Goal: Transaction & Acquisition: Purchase product/service

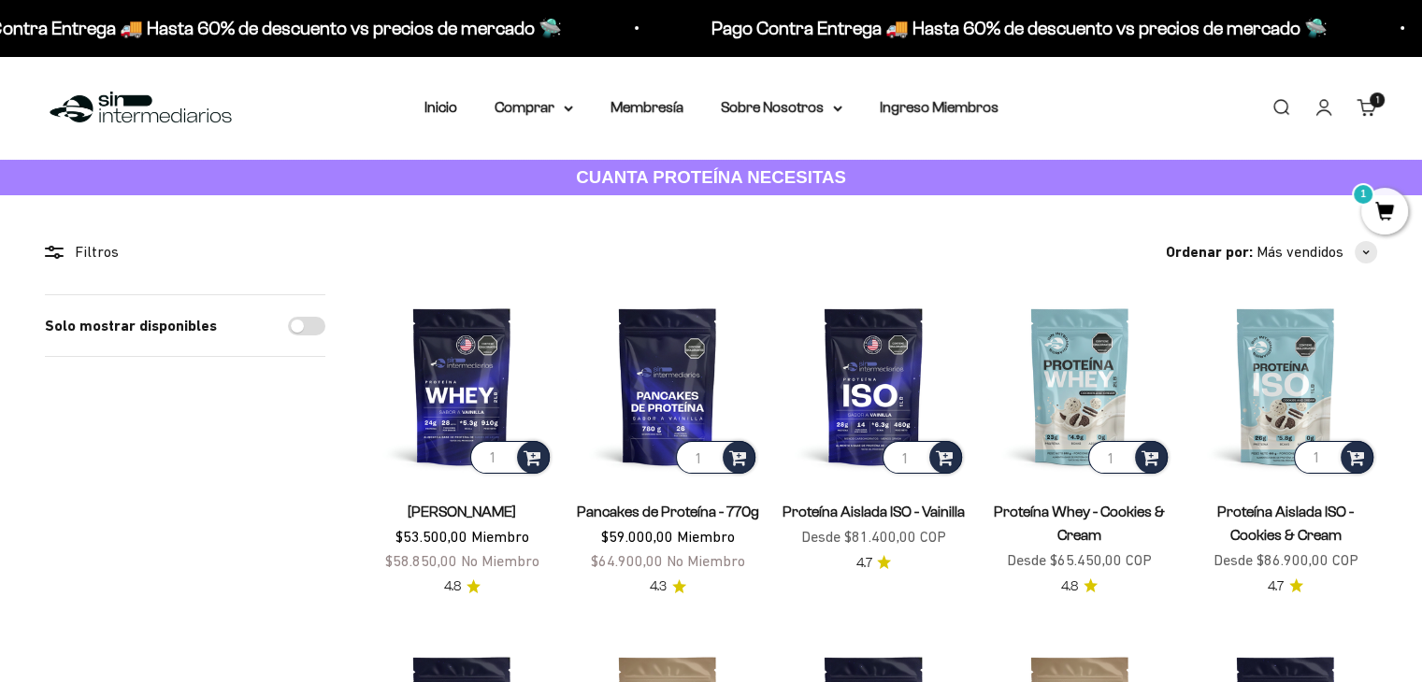
click at [576, 107] on nav "Inicio Comprar Proteínas Ver Todos Whey Iso Vegan" at bounding box center [711, 107] width 574 height 24
click at [566, 110] on icon at bounding box center [568, 109] width 9 height 7
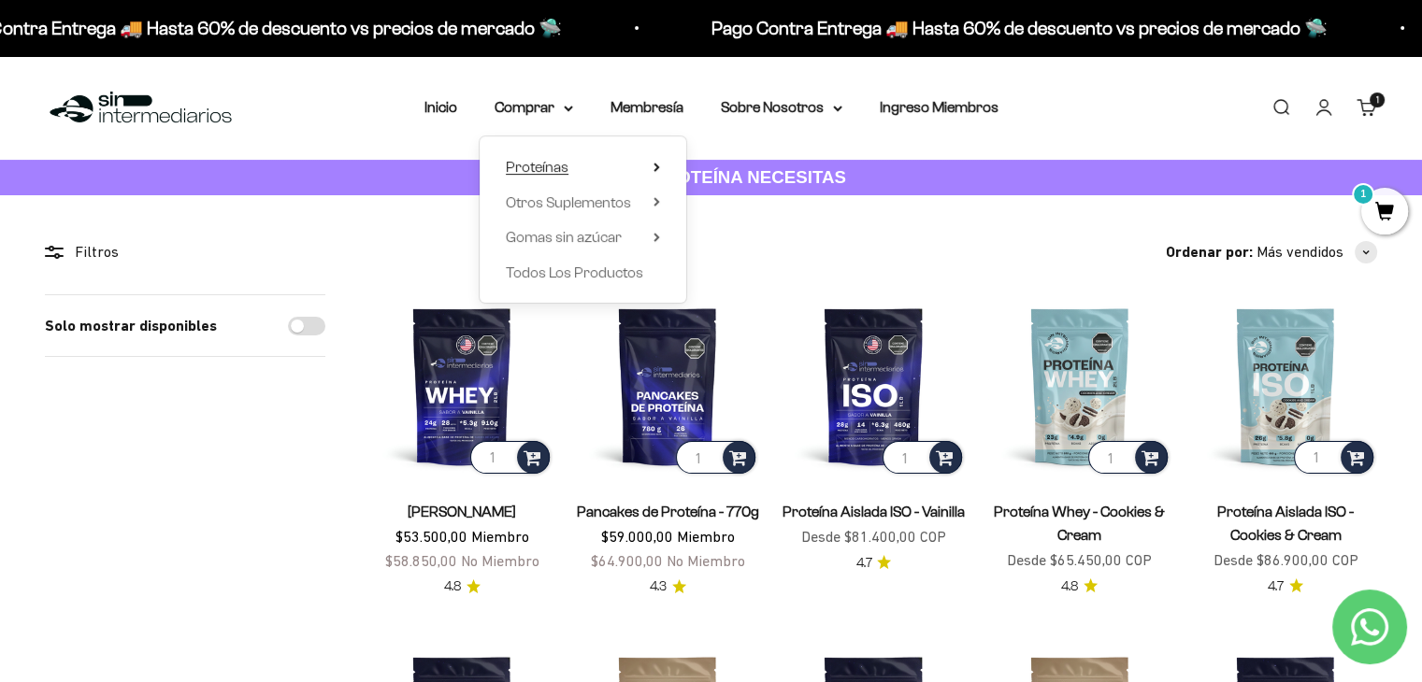
click at [656, 167] on icon at bounding box center [656, 167] width 4 height 7
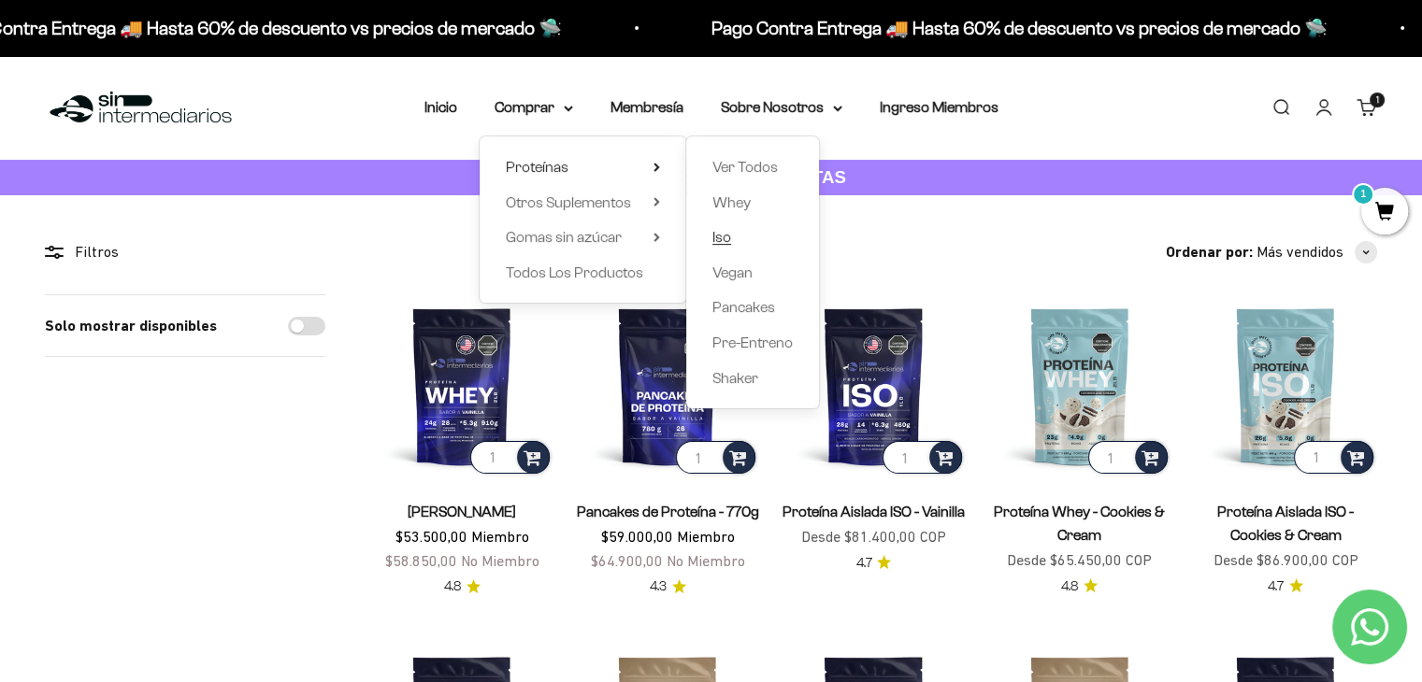
click at [720, 244] on span "Iso" at bounding box center [721, 237] width 19 height 16
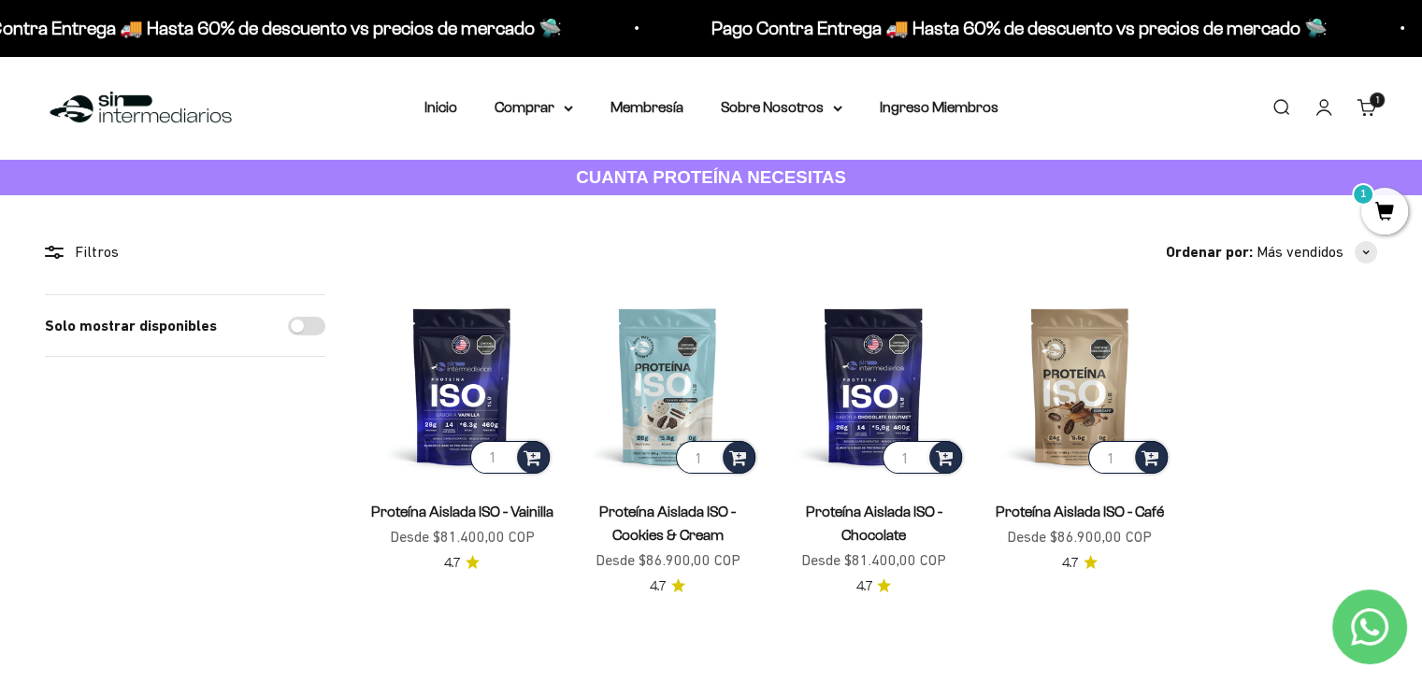
click at [480, 516] on link "Proteína Aislada ISO - Vainilla" at bounding box center [462, 512] width 182 height 16
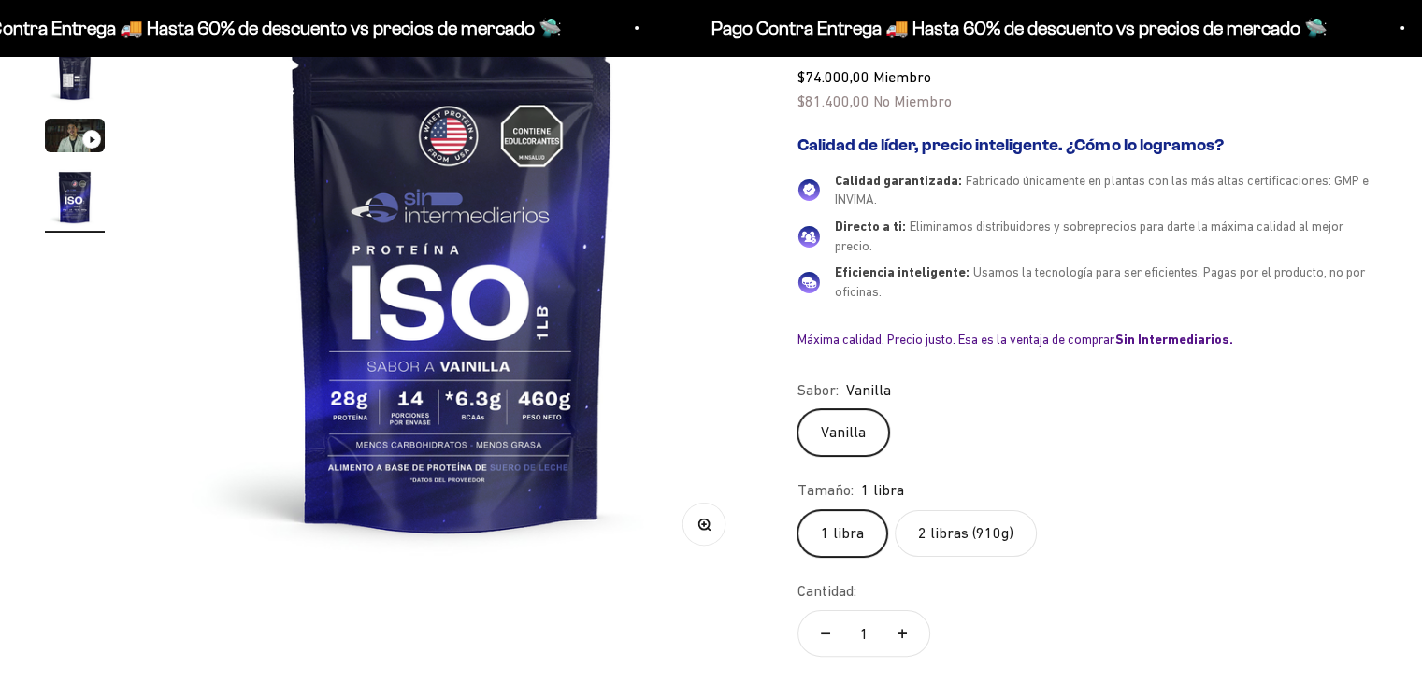
scroll to position [273, 0]
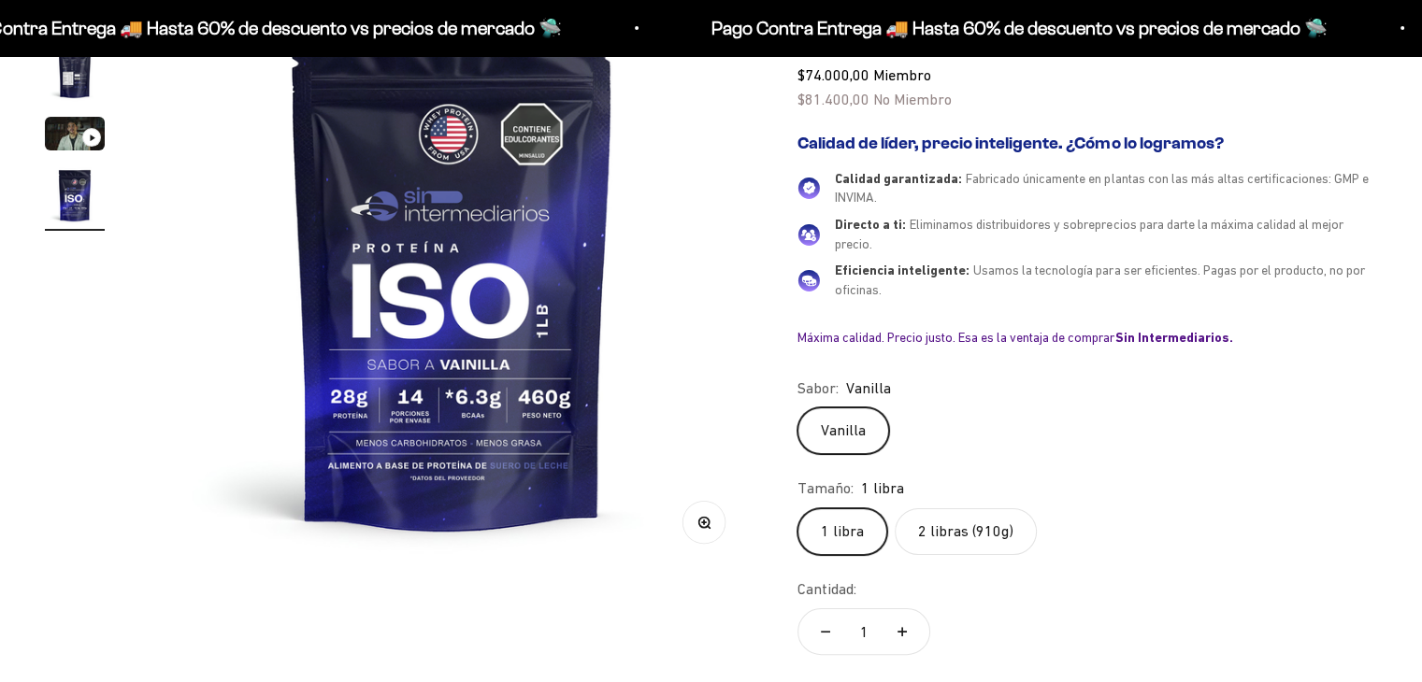
click at [929, 531] on label "2 libras (910g)" at bounding box center [966, 532] width 142 height 47
click at [797, 509] on input "2 libras (910g)" at bounding box center [796, 508] width 1 height 1
radio input "true"
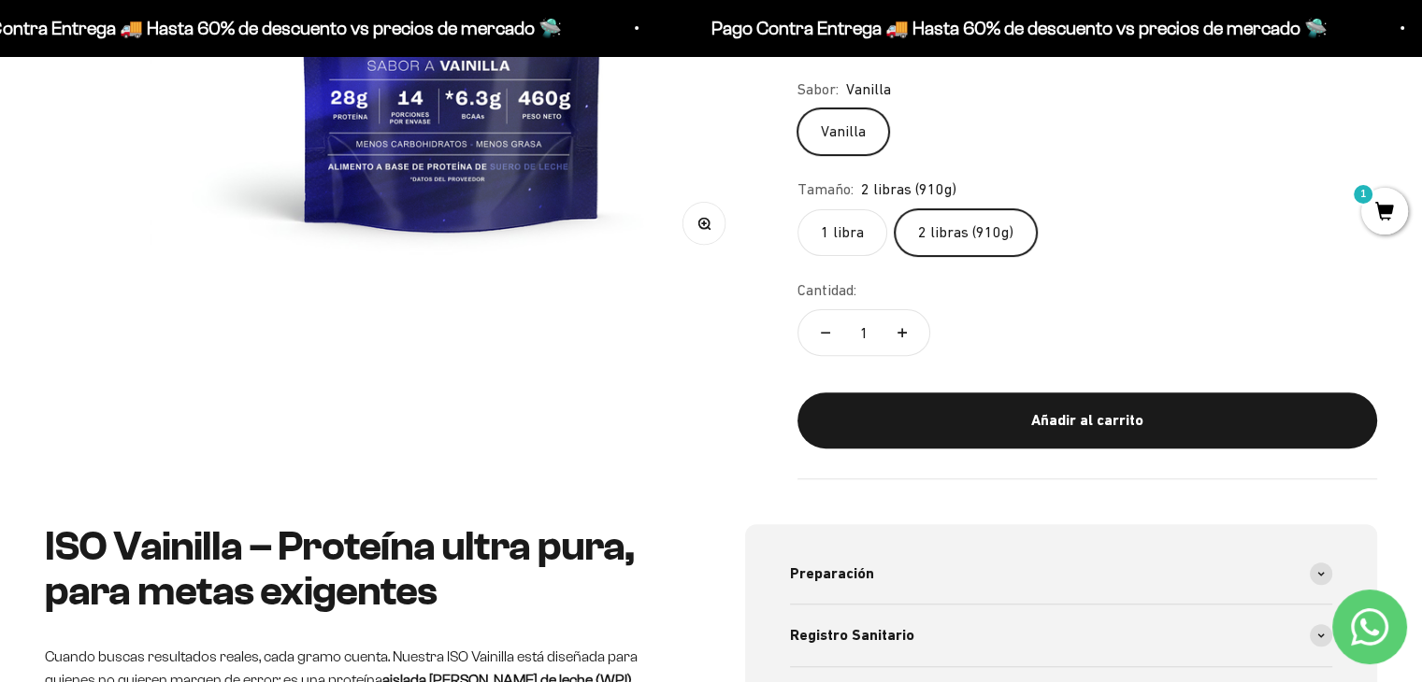
click at [1387, 207] on span "1" at bounding box center [1384, 211] width 47 height 47
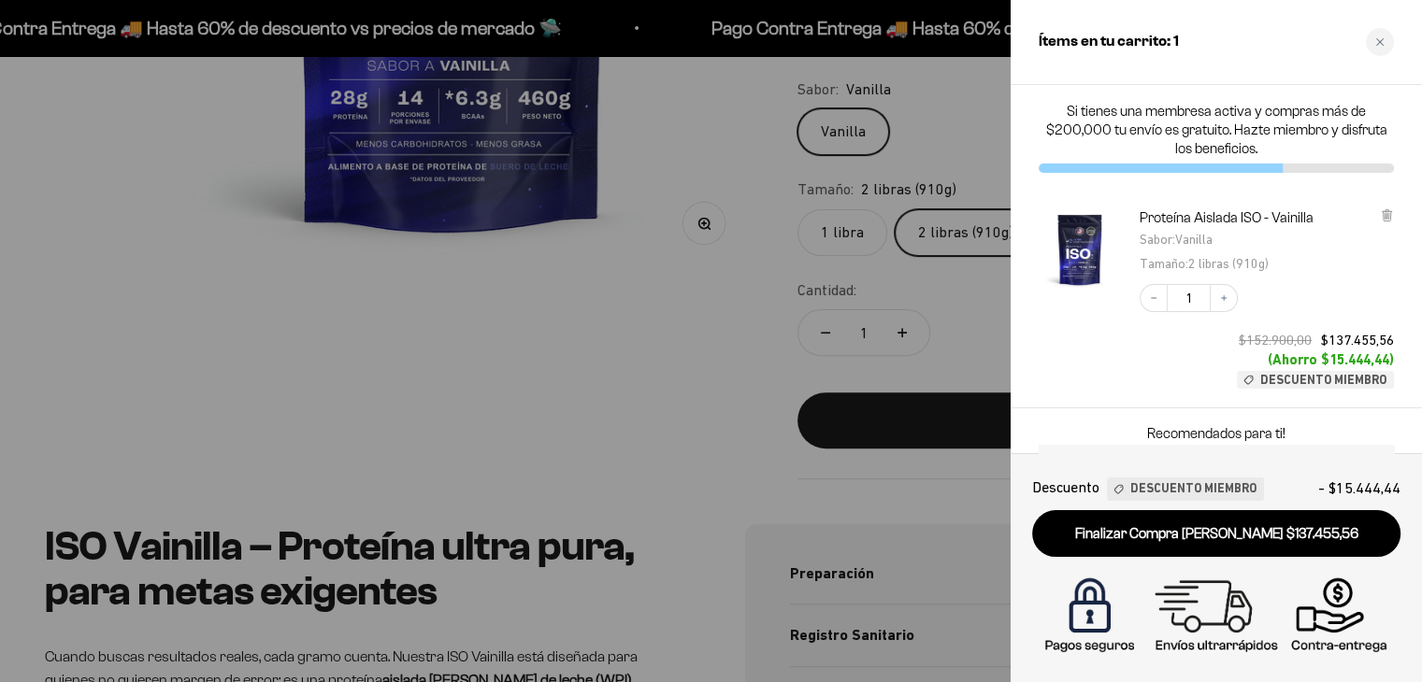
scroll to position [0, 1899]
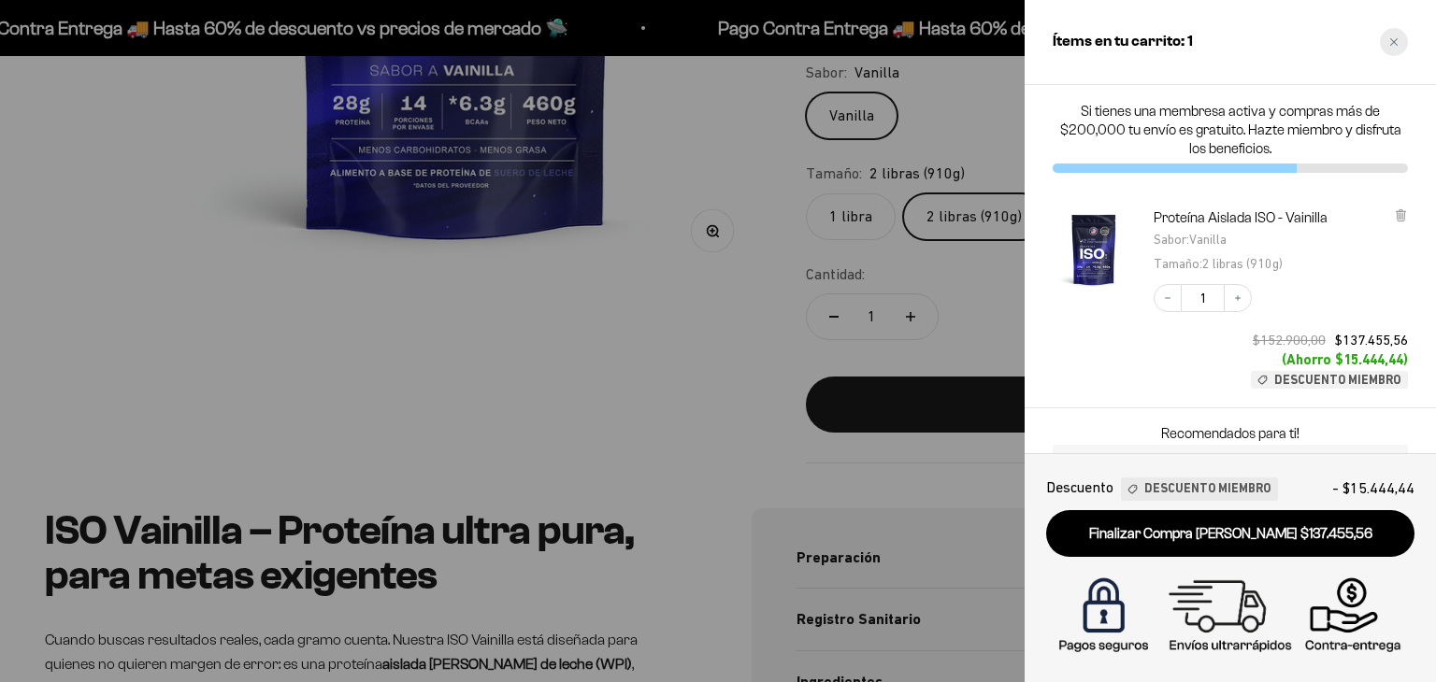
click at [1398, 40] on div "Close cart" at bounding box center [1394, 42] width 28 height 28
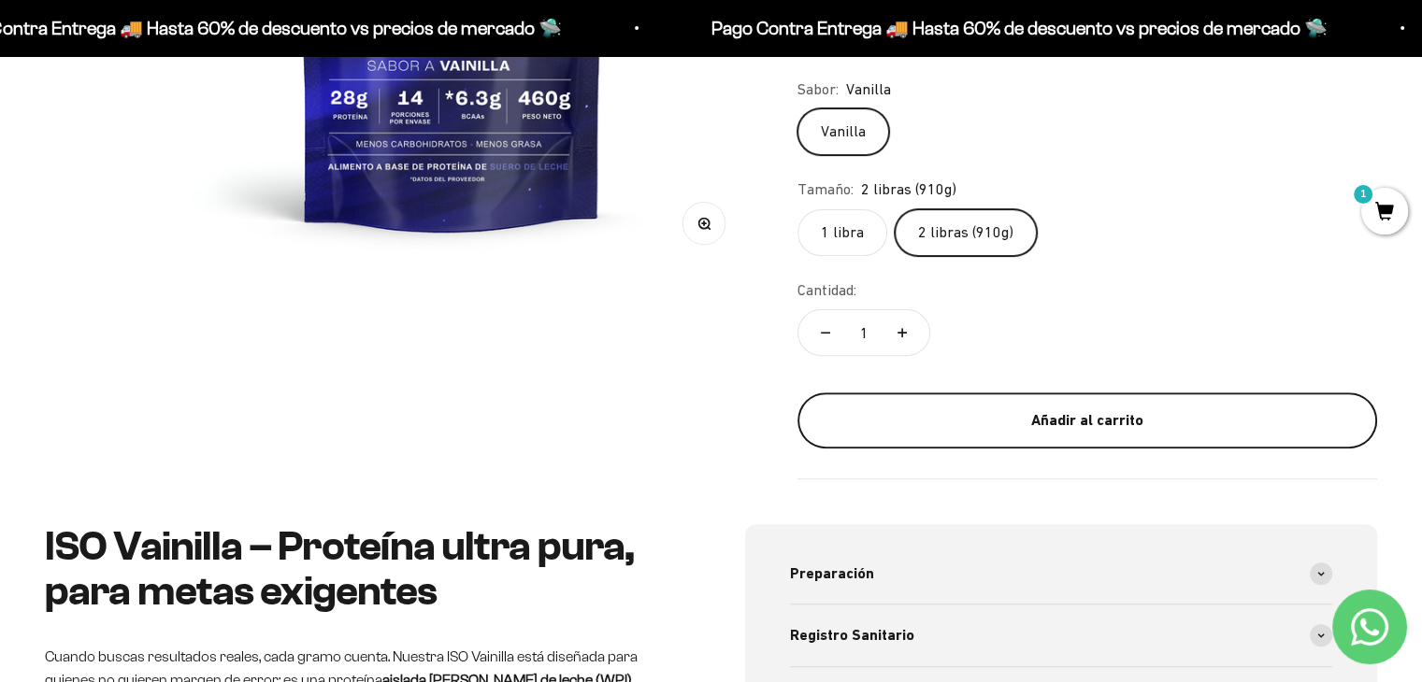
scroll to position [0, 0]
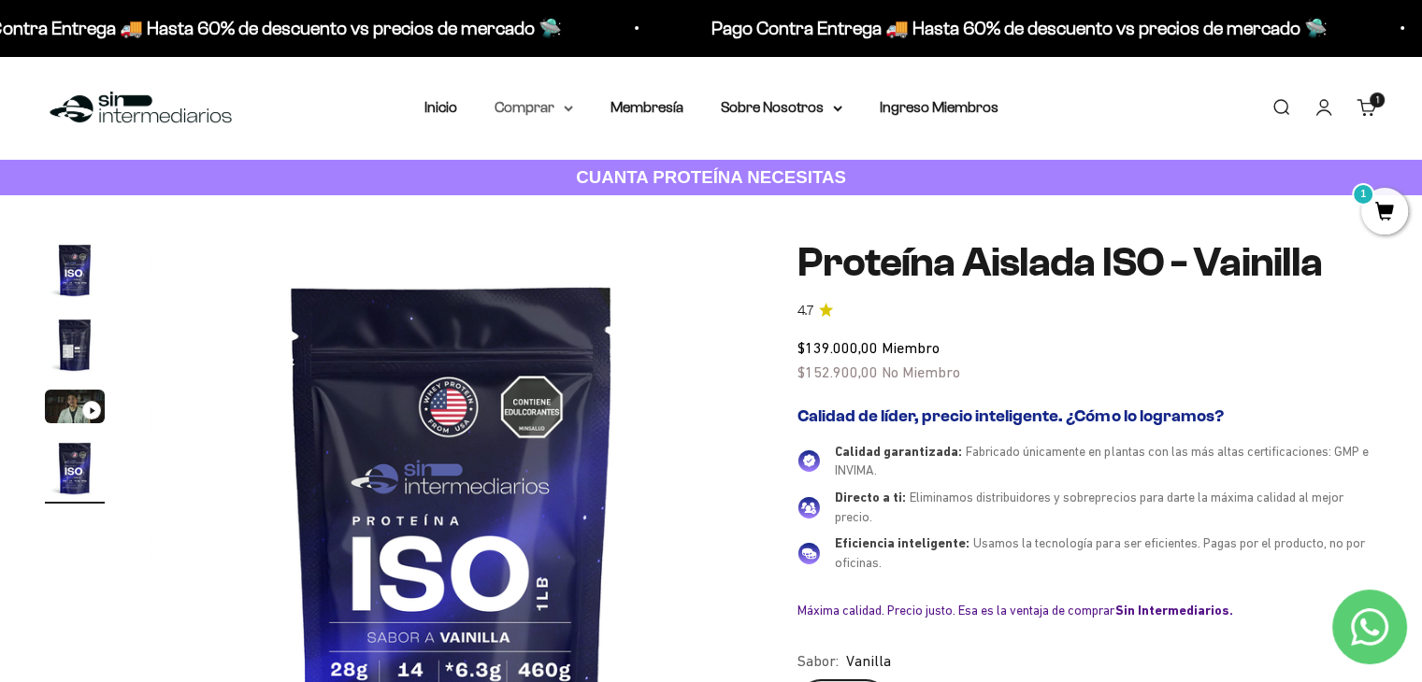
click at [524, 106] on summary "Comprar" at bounding box center [533, 107] width 79 height 24
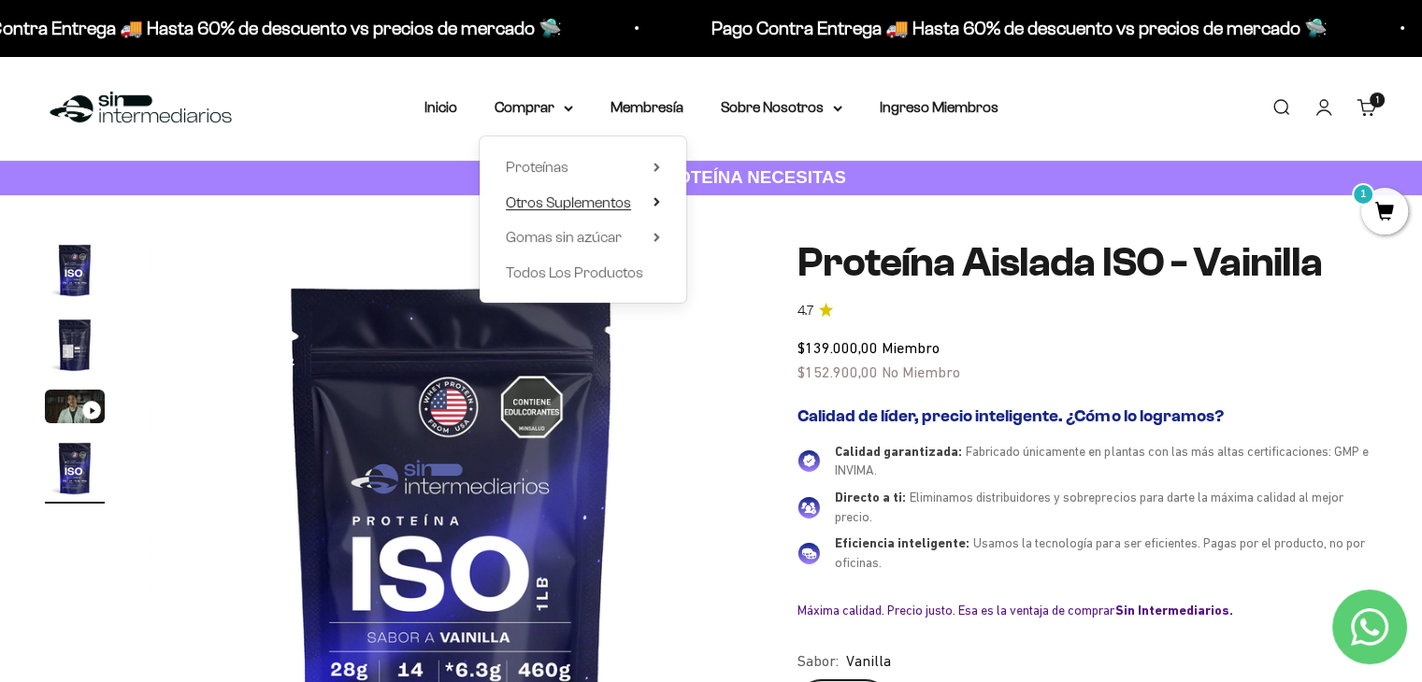
click at [609, 195] on span "Otros Suplementos" at bounding box center [568, 202] width 125 height 16
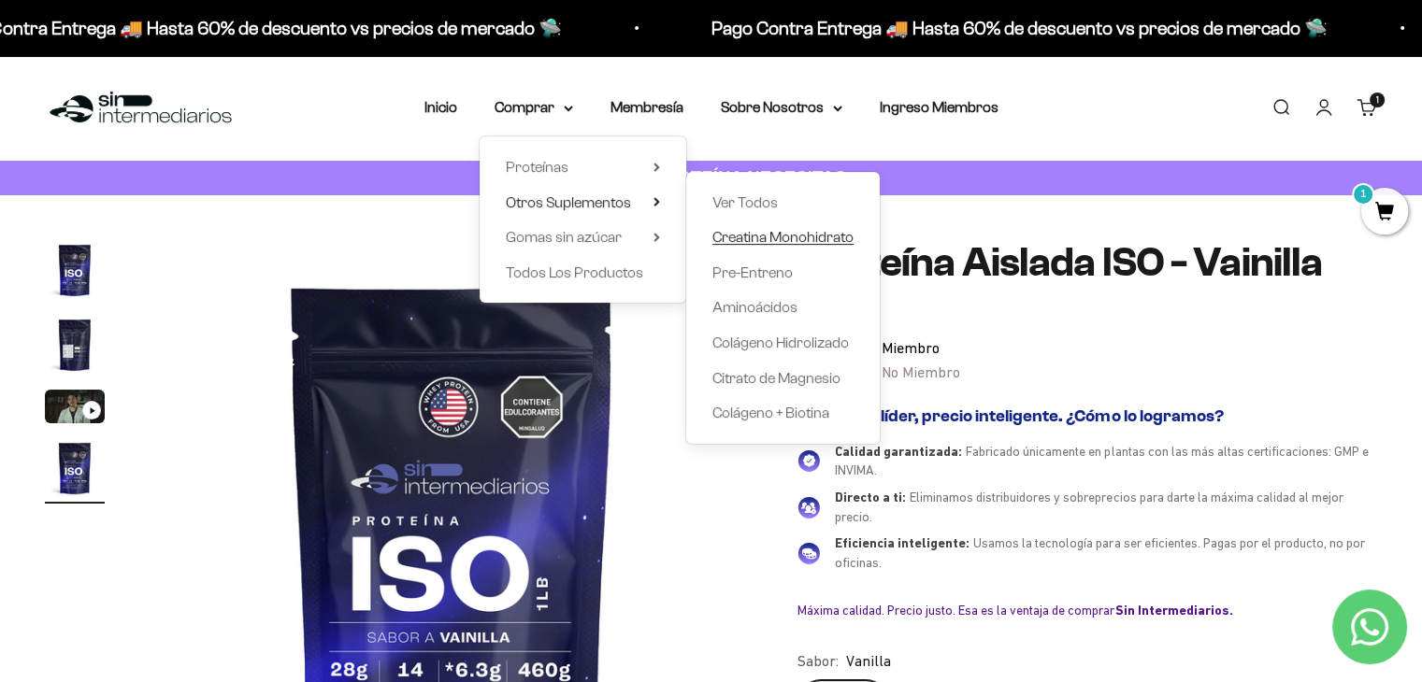
click at [759, 238] on span "Creatina Monohidrato" at bounding box center [782, 237] width 141 height 16
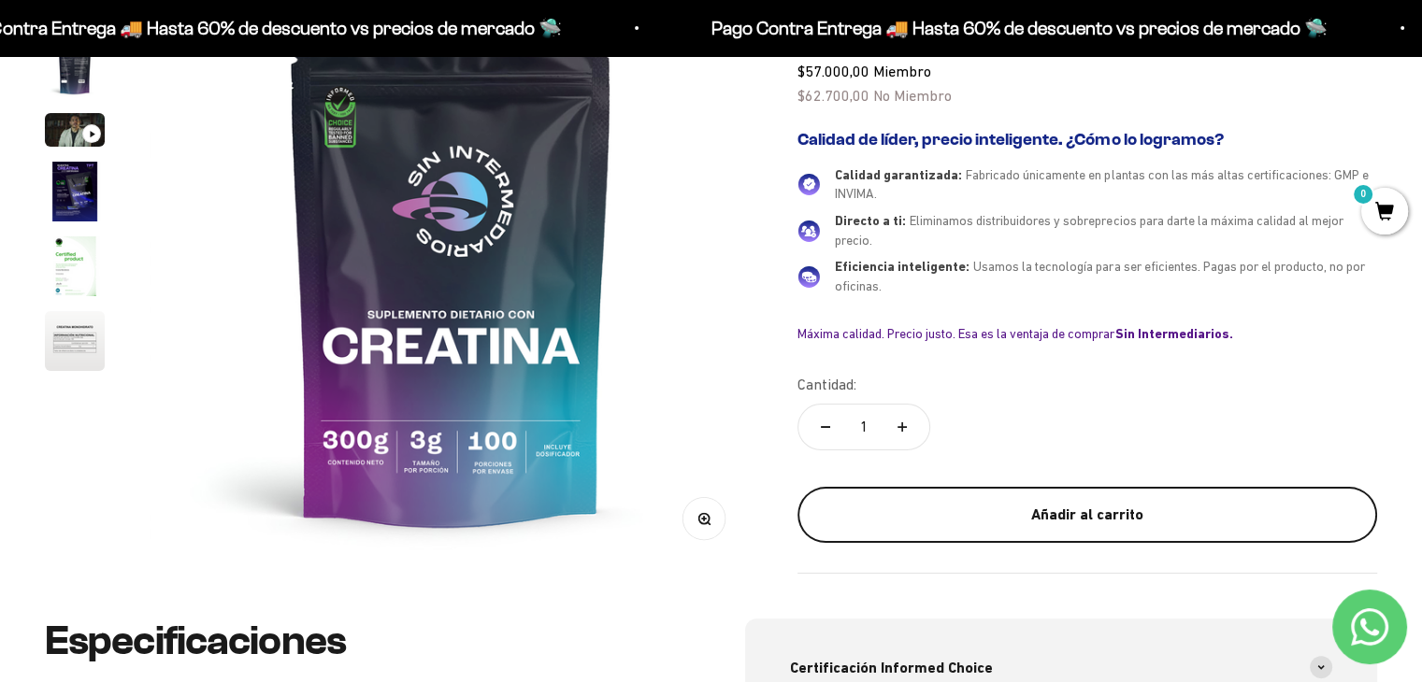
click at [1036, 511] on div "Añadir al carrito" at bounding box center [1087, 515] width 505 height 24
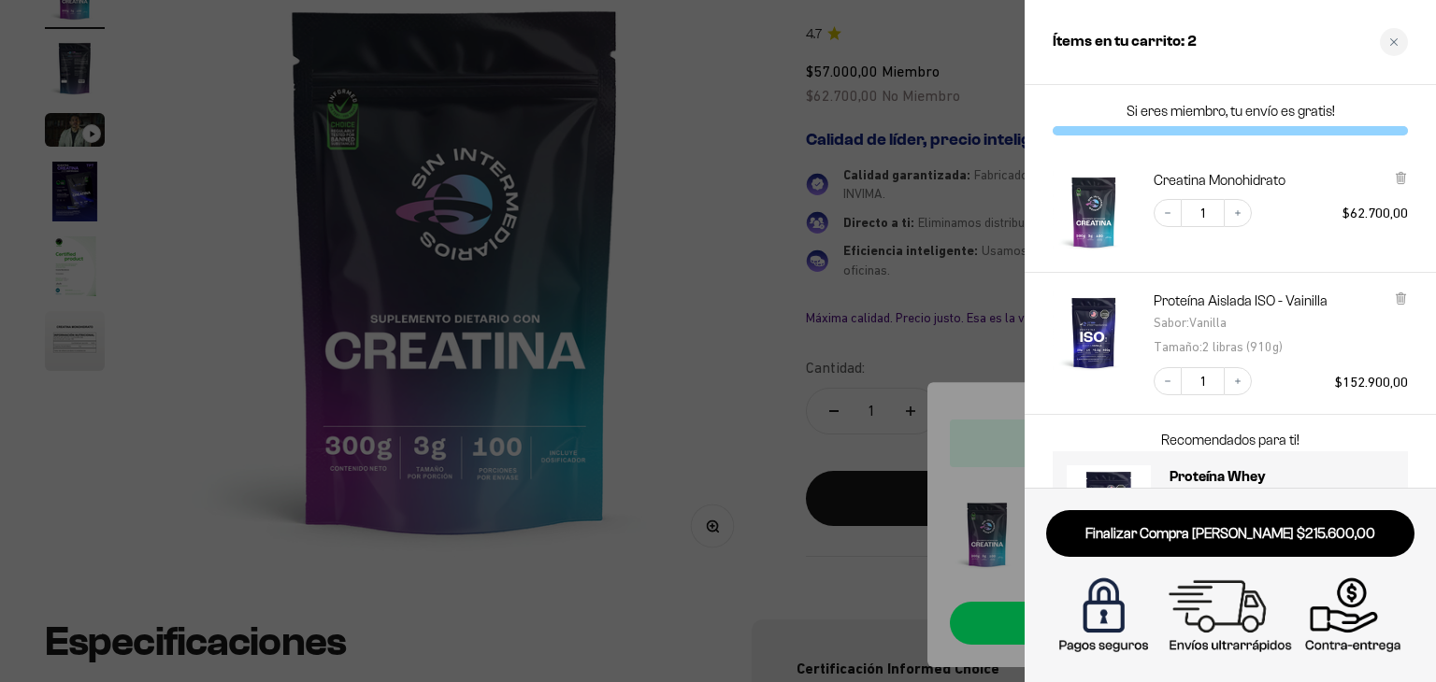
click at [938, 215] on div at bounding box center [718, 341] width 1436 height 682
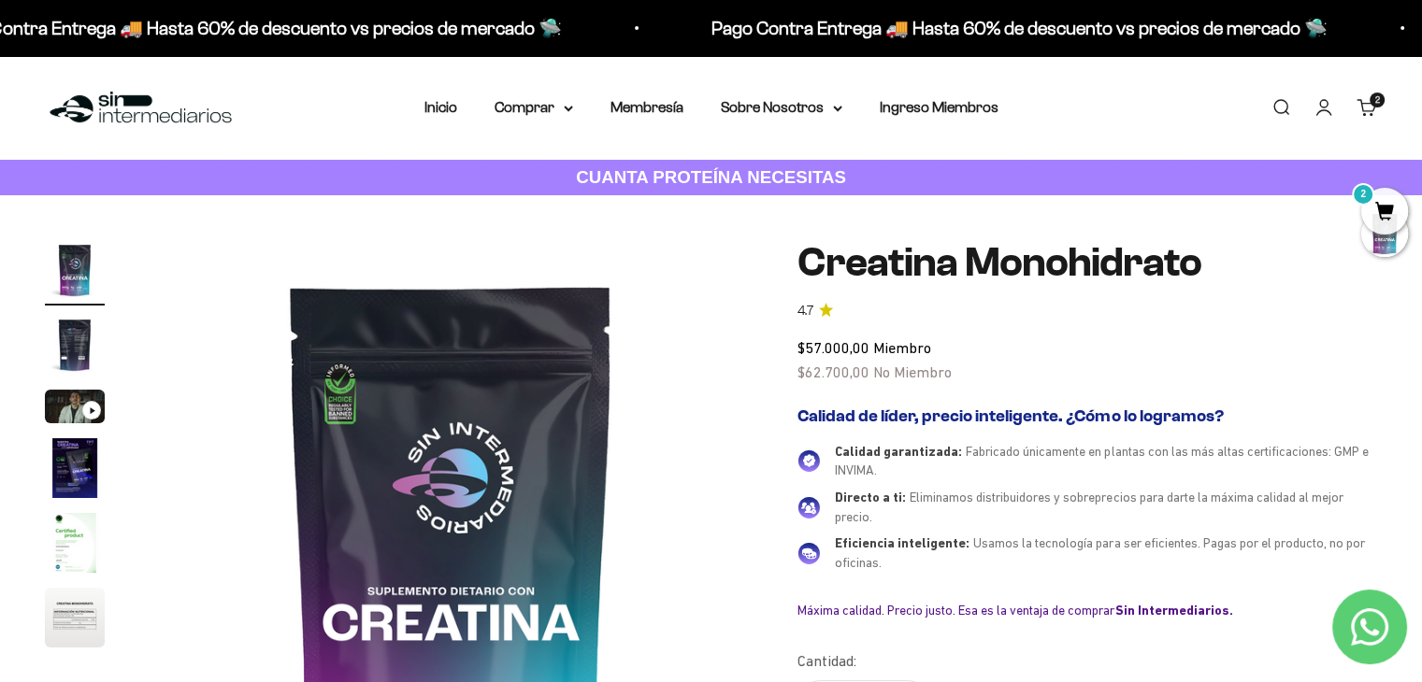
click at [1388, 203] on span "2" at bounding box center [1384, 211] width 47 height 47
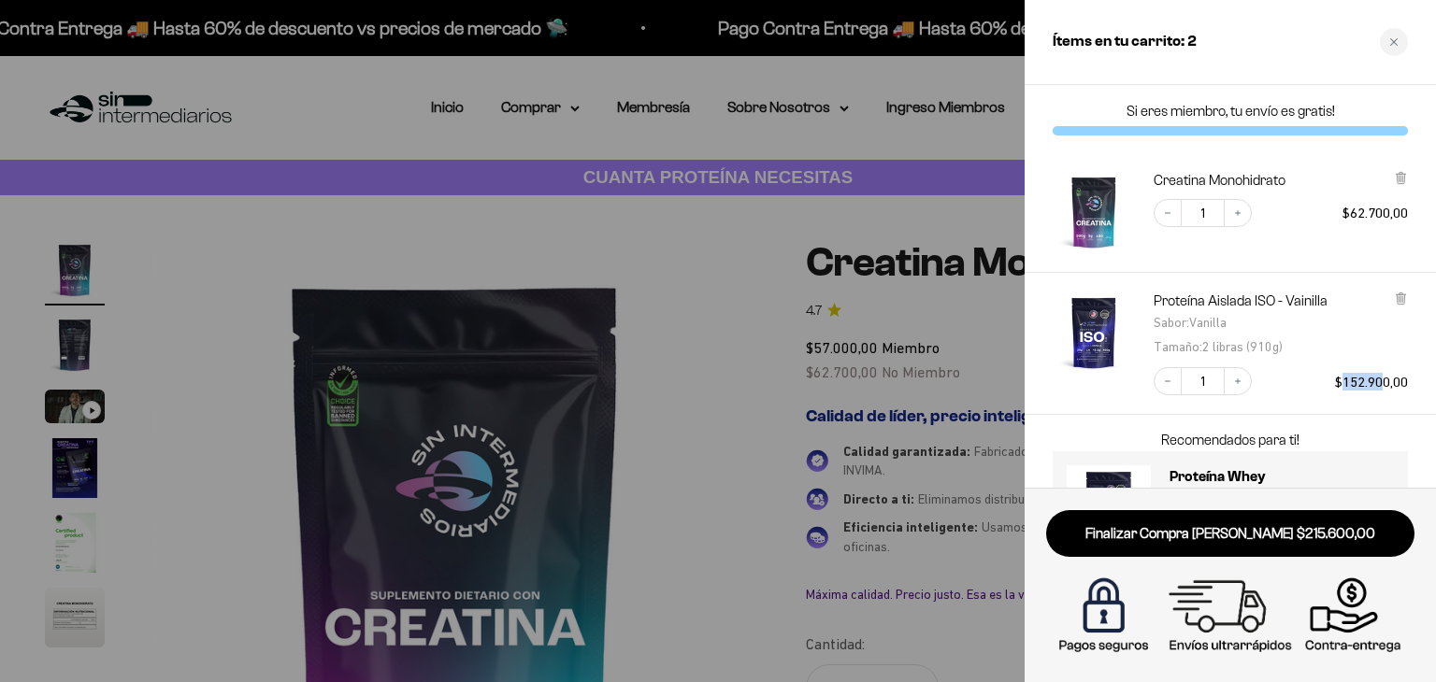
drag, startPoint x: 1341, startPoint y: 382, endPoint x: 1380, endPoint y: 382, distance: 38.3
click at [1380, 382] on span "$152.900,00" at bounding box center [1371, 382] width 73 height 16
click at [901, 301] on div at bounding box center [718, 341] width 1436 height 682
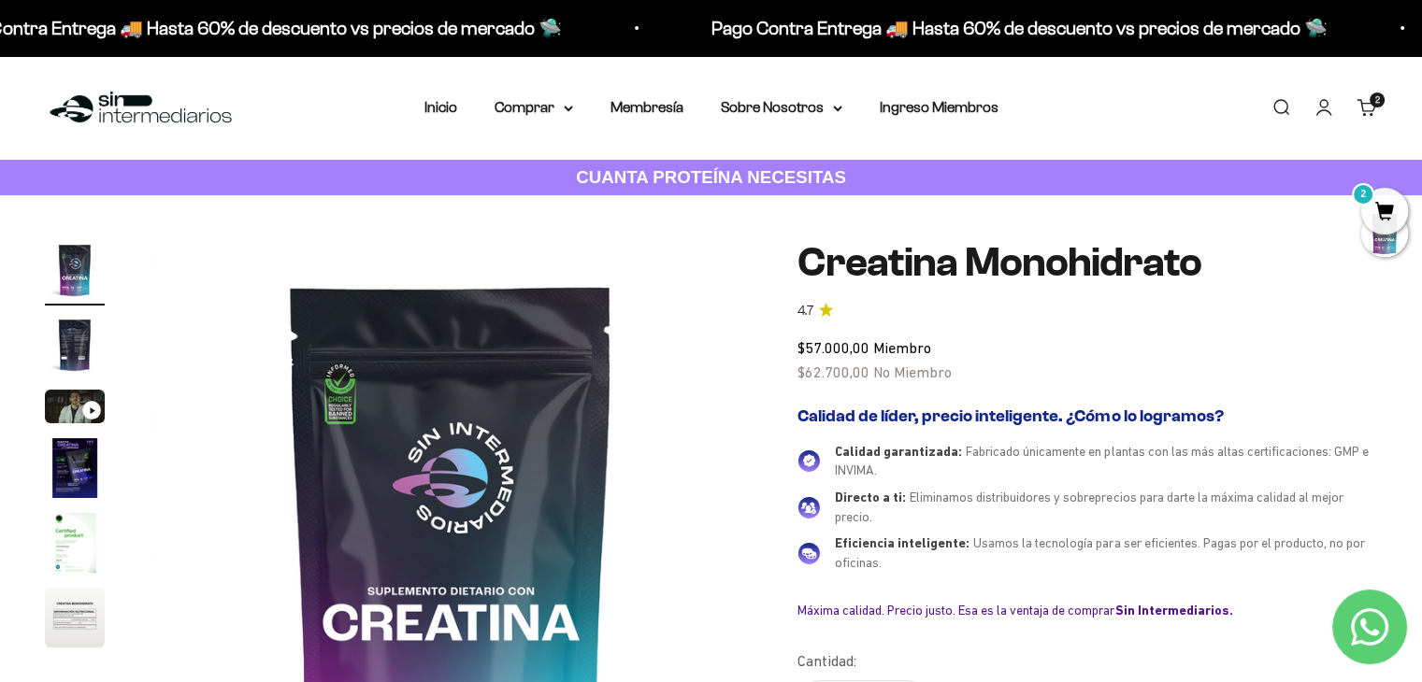
click at [1328, 117] on link "Iniciar sesión" at bounding box center [1323, 107] width 21 height 21
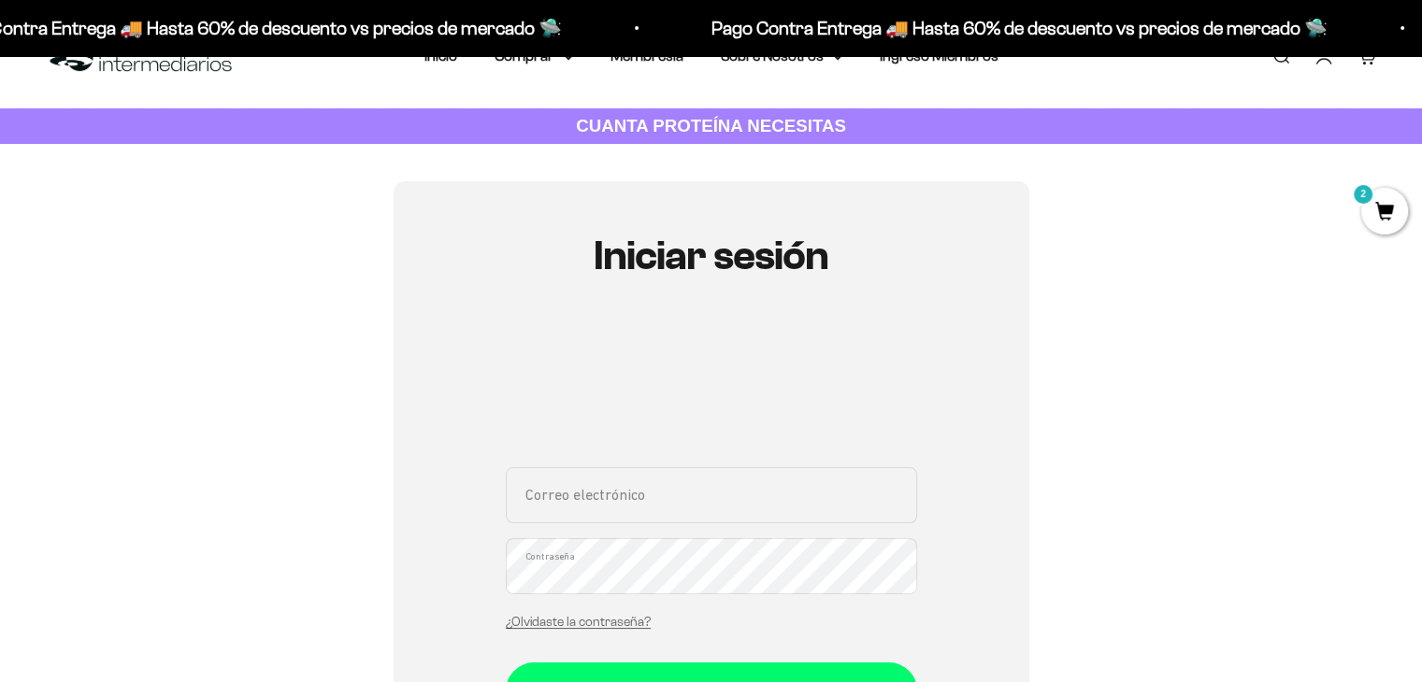
scroll to position [223, 0]
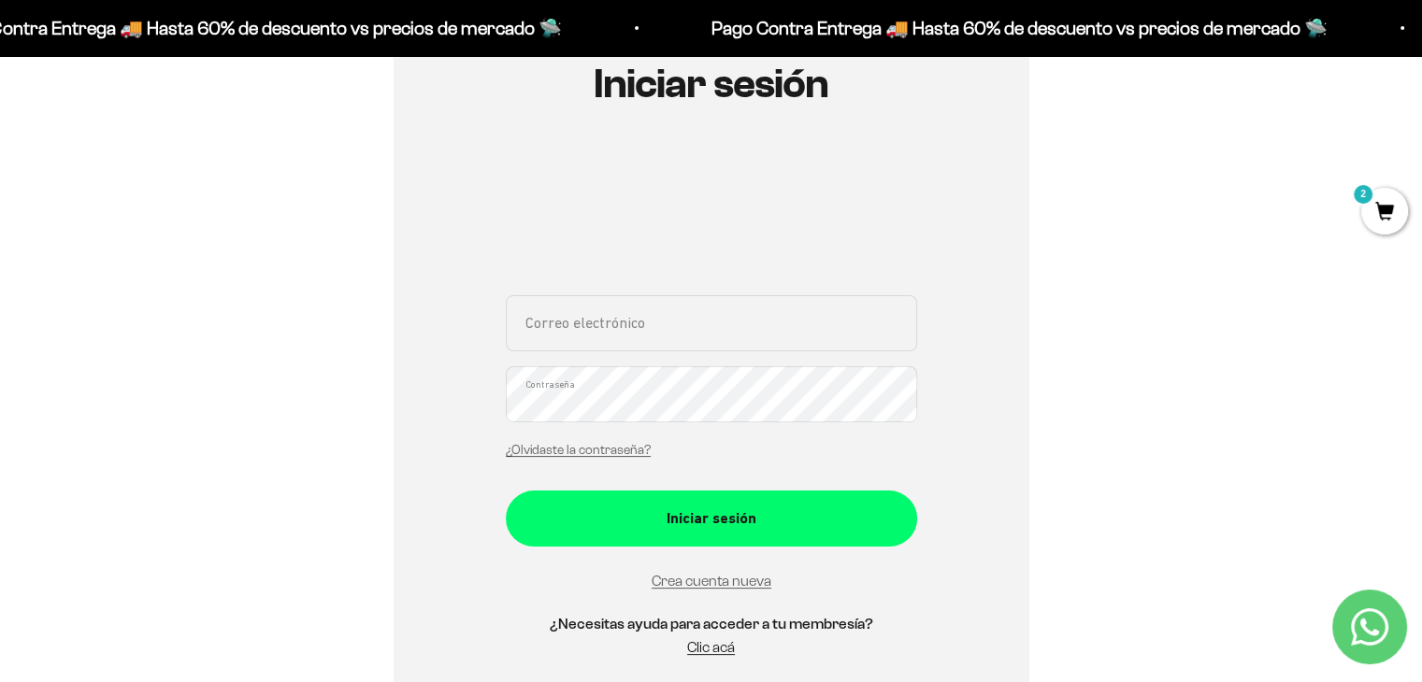
click at [624, 329] on input "Correo electrónico" at bounding box center [711, 323] width 411 height 56
type input "[EMAIL_ADDRESS][DOMAIN_NAME]"
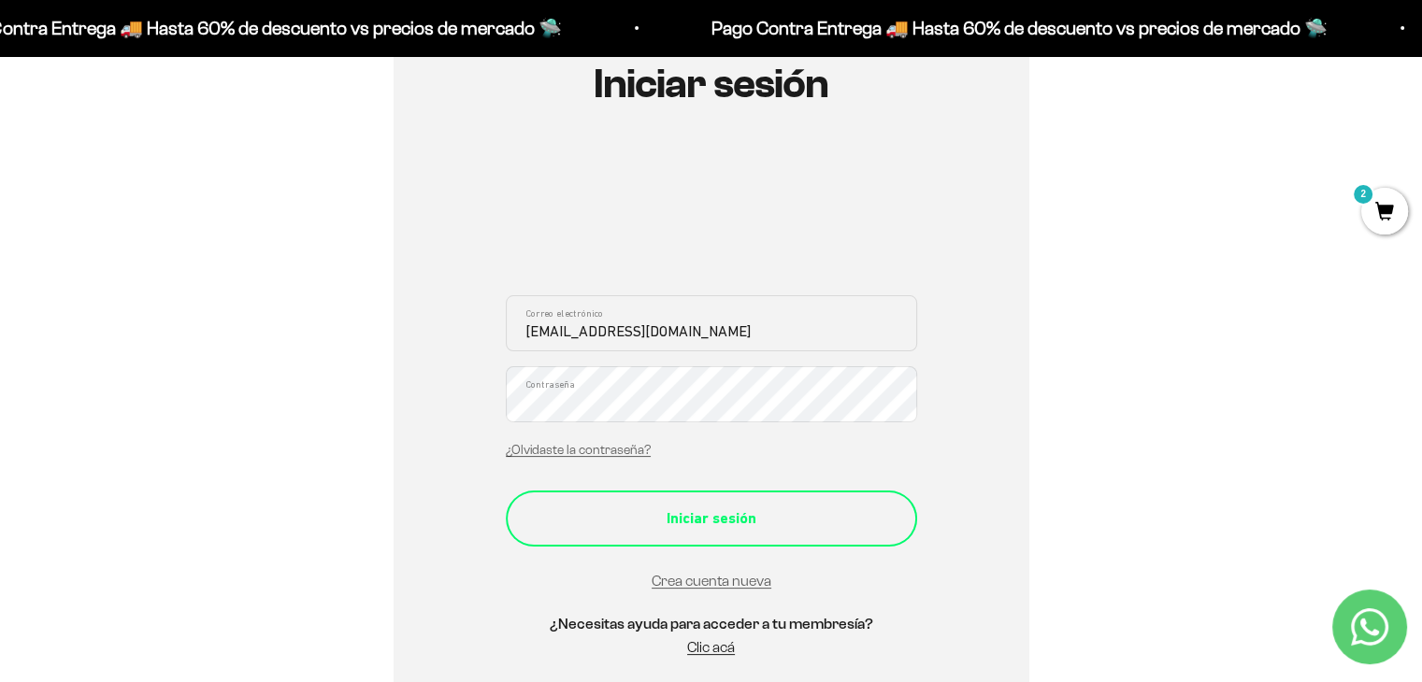
click at [694, 524] on div "Iniciar sesión" at bounding box center [711, 519] width 337 height 24
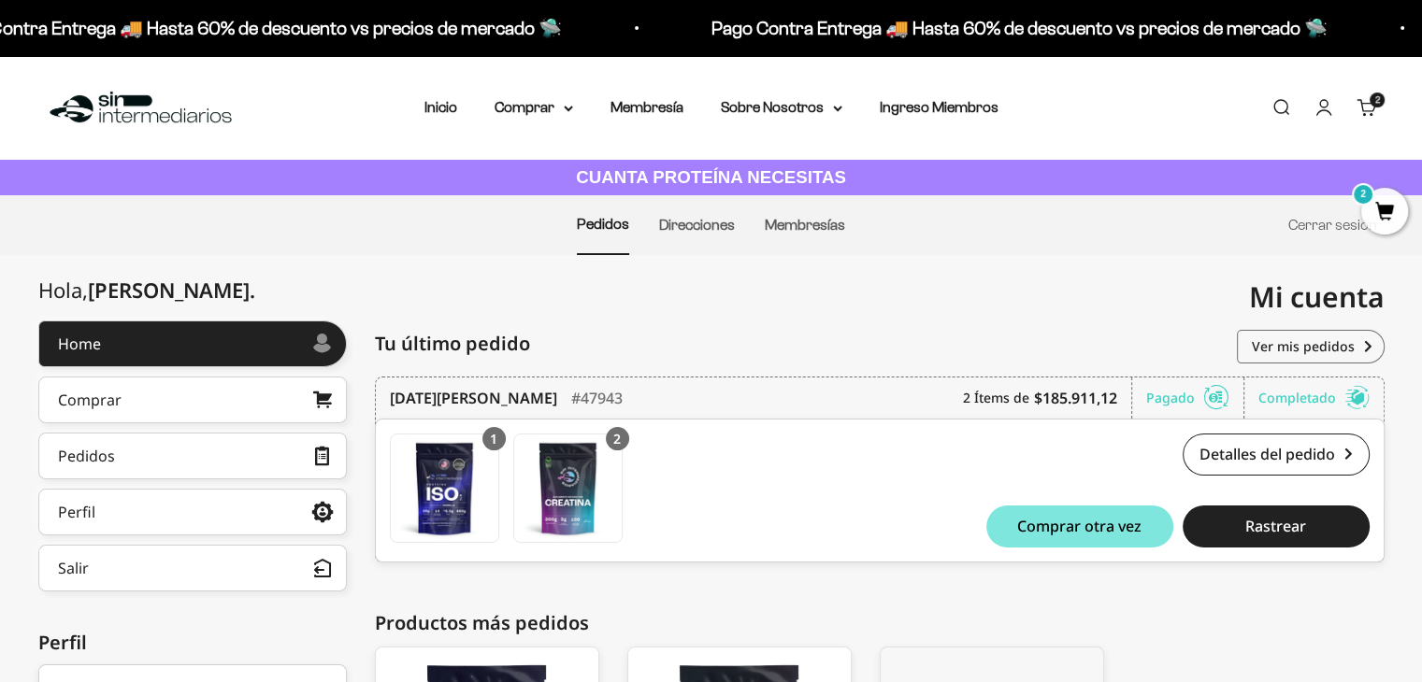
click at [1377, 218] on span "2" at bounding box center [1384, 211] width 47 height 47
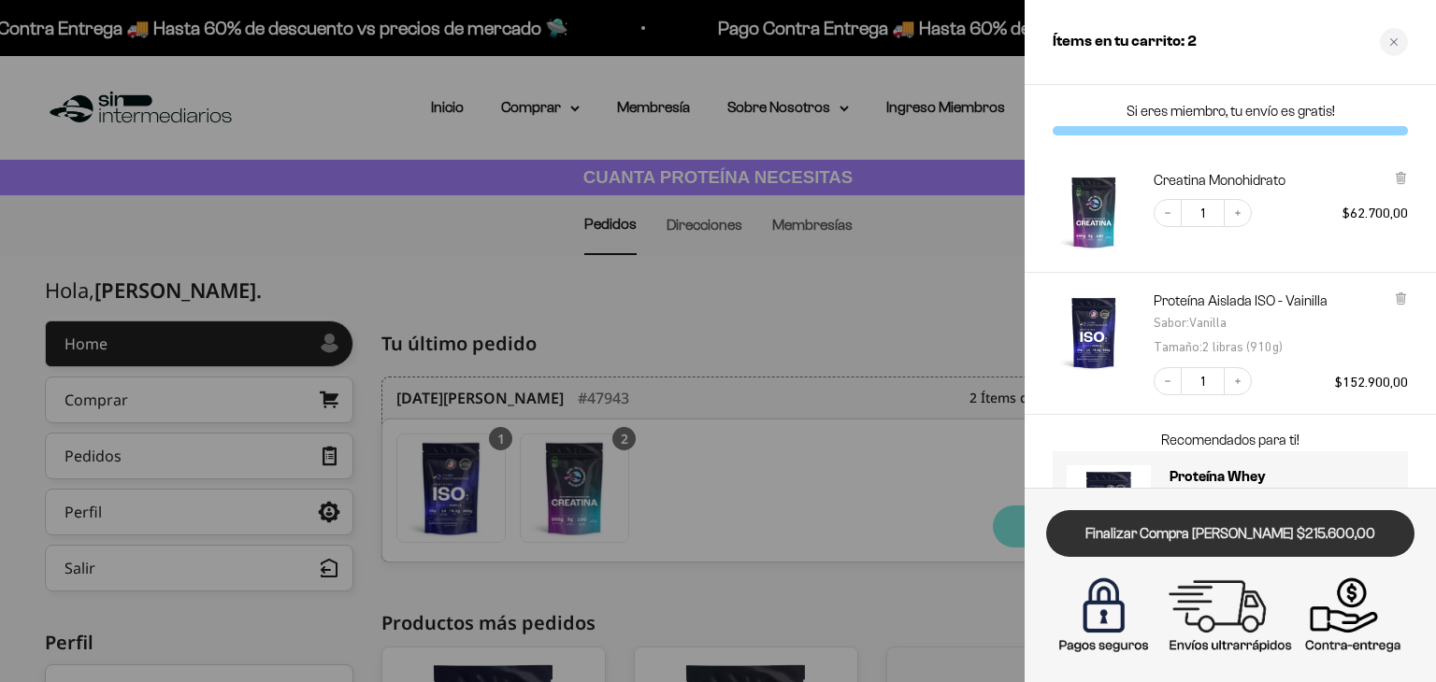
click at [1178, 554] on link "Finalizar Compra [PERSON_NAME] $215.600,00" at bounding box center [1230, 534] width 368 height 48
